Goal: Register for event/course

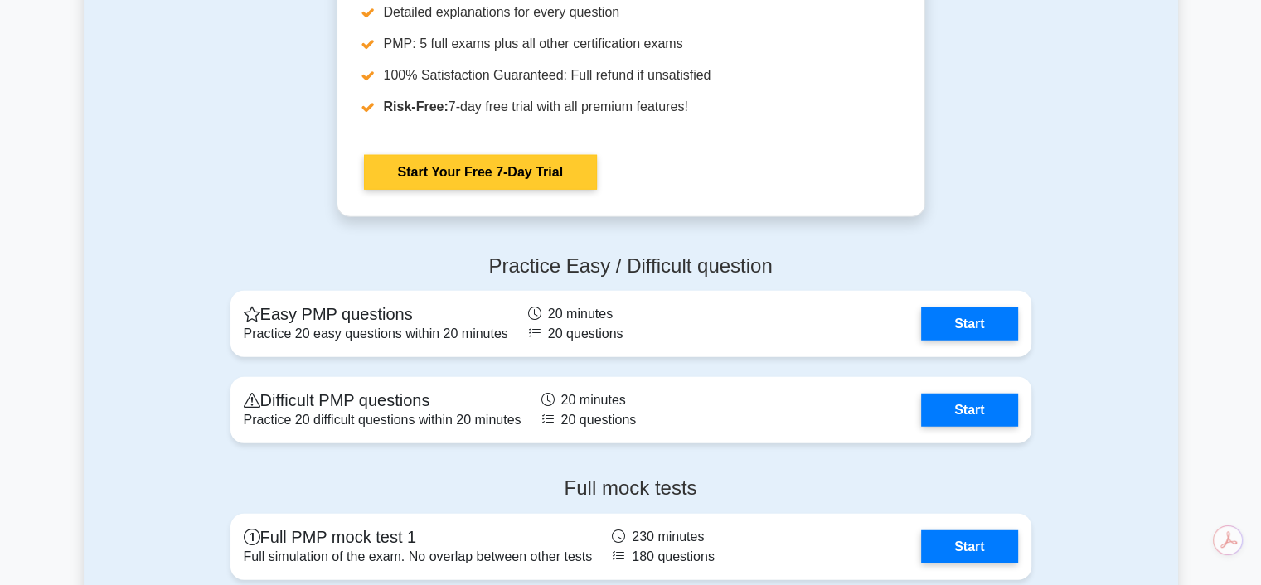
scroll to position [4530, 0]
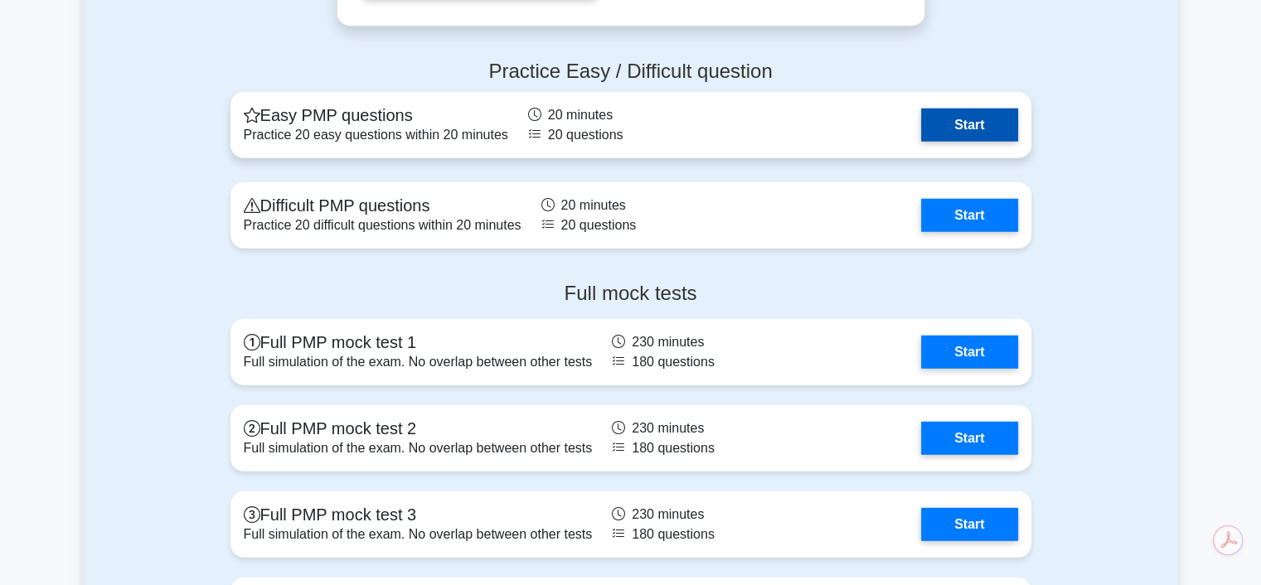
click at [980, 125] on link "Start" at bounding box center [969, 125] width 96 height 33
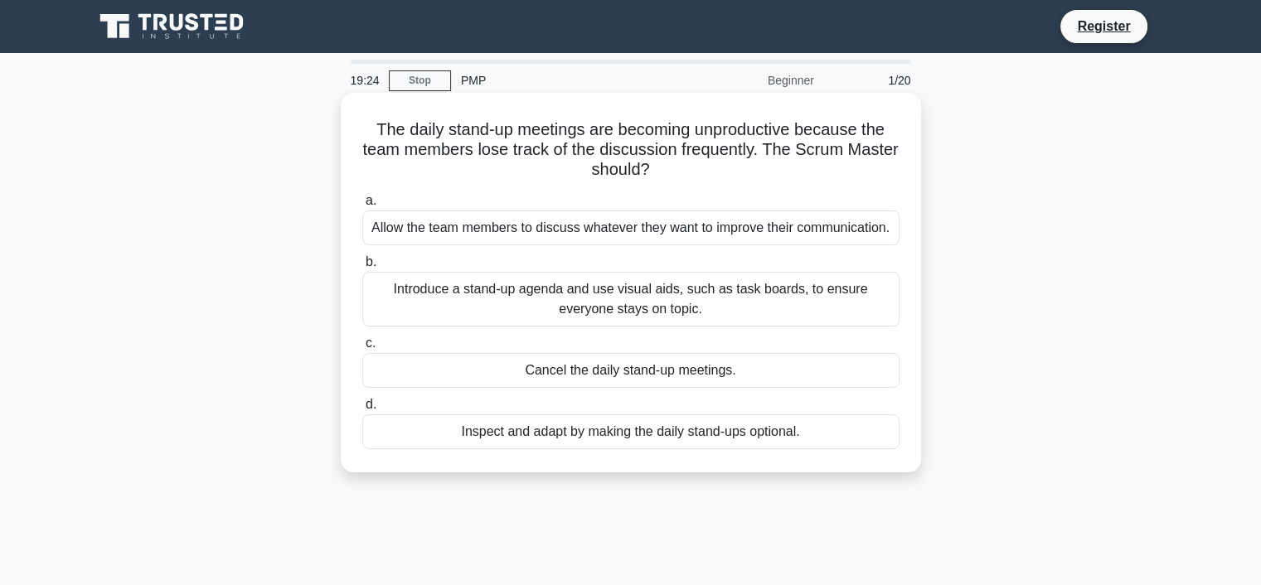
click at [603, 298] on div "Introduce a stand-up agenda and use visual aids, such as task boards, to ensure…" at bounding box center [630, 299] width 537 height 55
click at [362, 268] on input "b. Introduce a stand-up agenda and use visual aids, such as task boards, to ens…" at bounding box center [362, 262] width 0 height 11
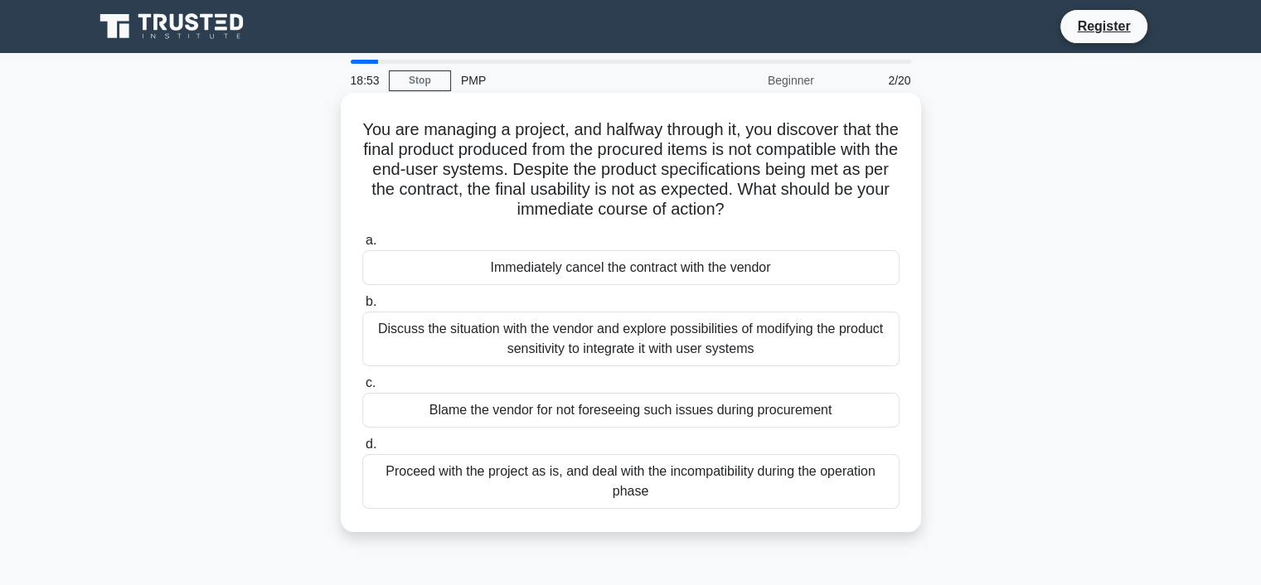
click at [770, 338] on div "Discuss the situation with the vendor and explore possibilities of modifying th…" at bounding box center [630, 339] width 537 height 55
click at [362, 308] on input "b. Discuss the situation with the vendor and explore possibilities of modifying…" at bounding box center [362, 302] width 0 height 11
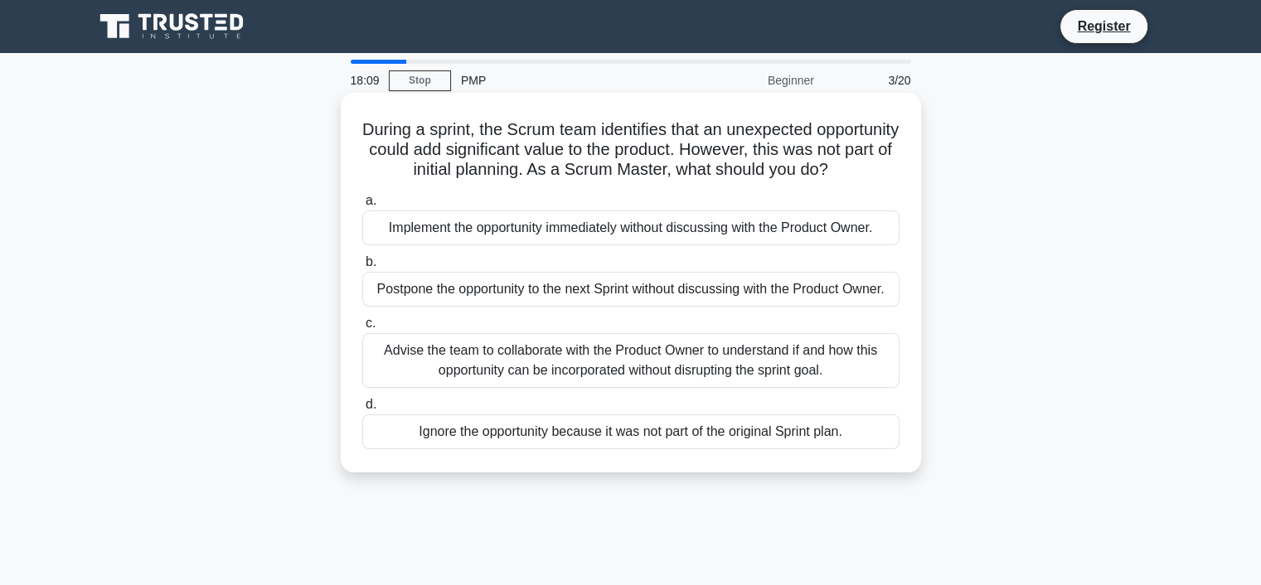
click at [623, 387] on div "Advise the team to collaborate with the Product Owner to understand if and how …" at bounding box center [630, 360] width 537 height 55
click at [362, 329] on input "c. Advise the team to collaborate with the Product Owner to understand if and h…" at bounding box center [362, 323] width 0 height 11
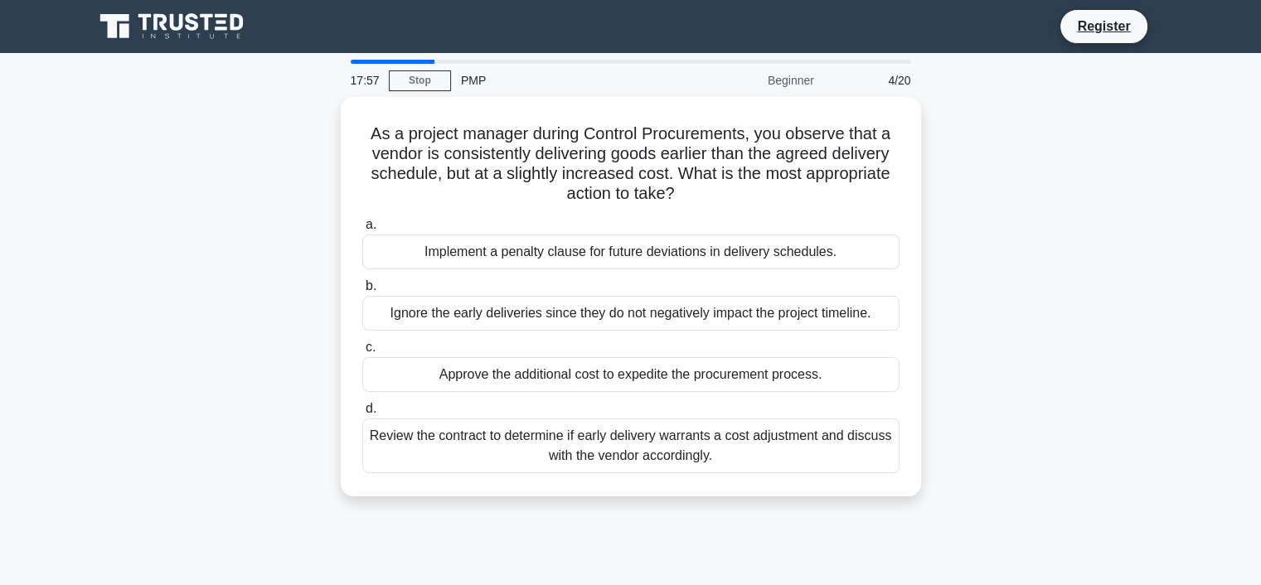
drag, startPoint x: 485, startPoint y: 85, endPoint x: 472, endPoint y: 81, distance: 13.9
click at [484, 85] on div "PMP" at bounding box center [565, 80] width 228 height 33
click at [472, 81] on div "PMP" at bounding box center [565, 80] width 228 height 33
click at [473, 81] on div "PMP" at bounding box center [565, 80] width 228 height 33
click at [438, 83] on link "Stop" at bounding box center [420, 80] width 62 height 21
